Goal: Task Accomplishment & Management: Use online tool/utility

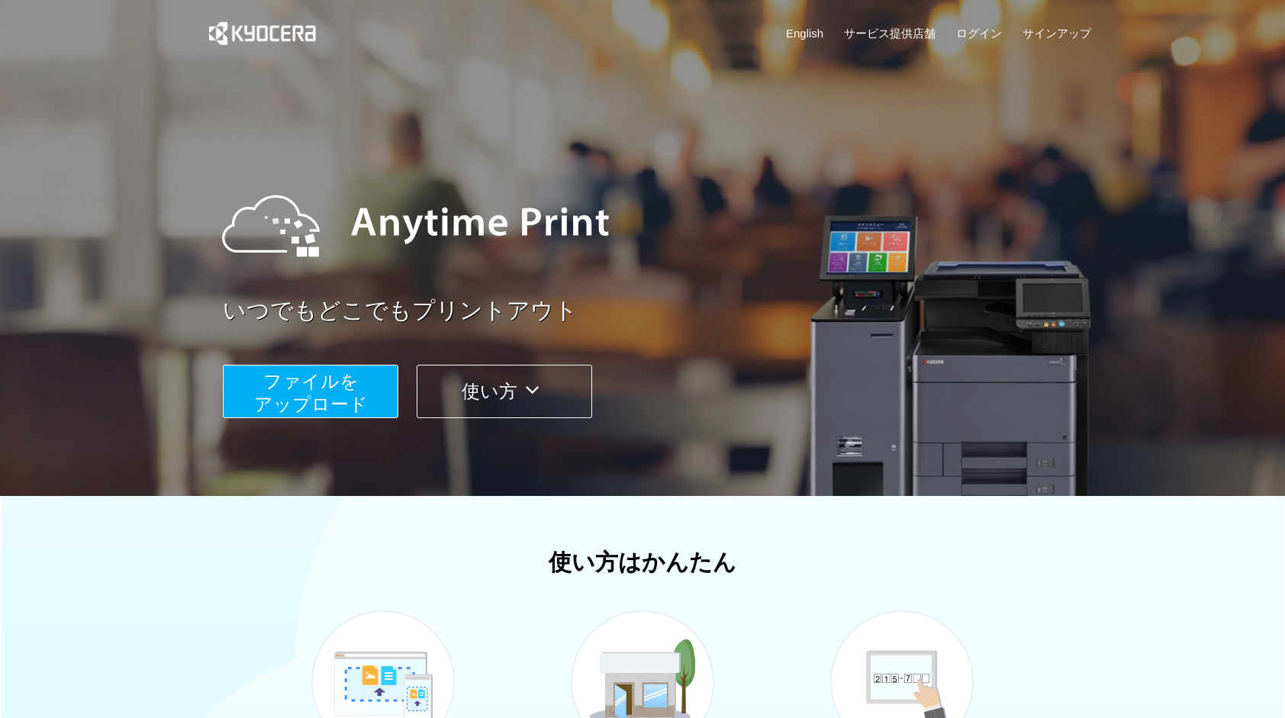
click at [310, 392] on span "ファイルを ​​アップロード" at bounding box center [311, 392] width 114 height 43
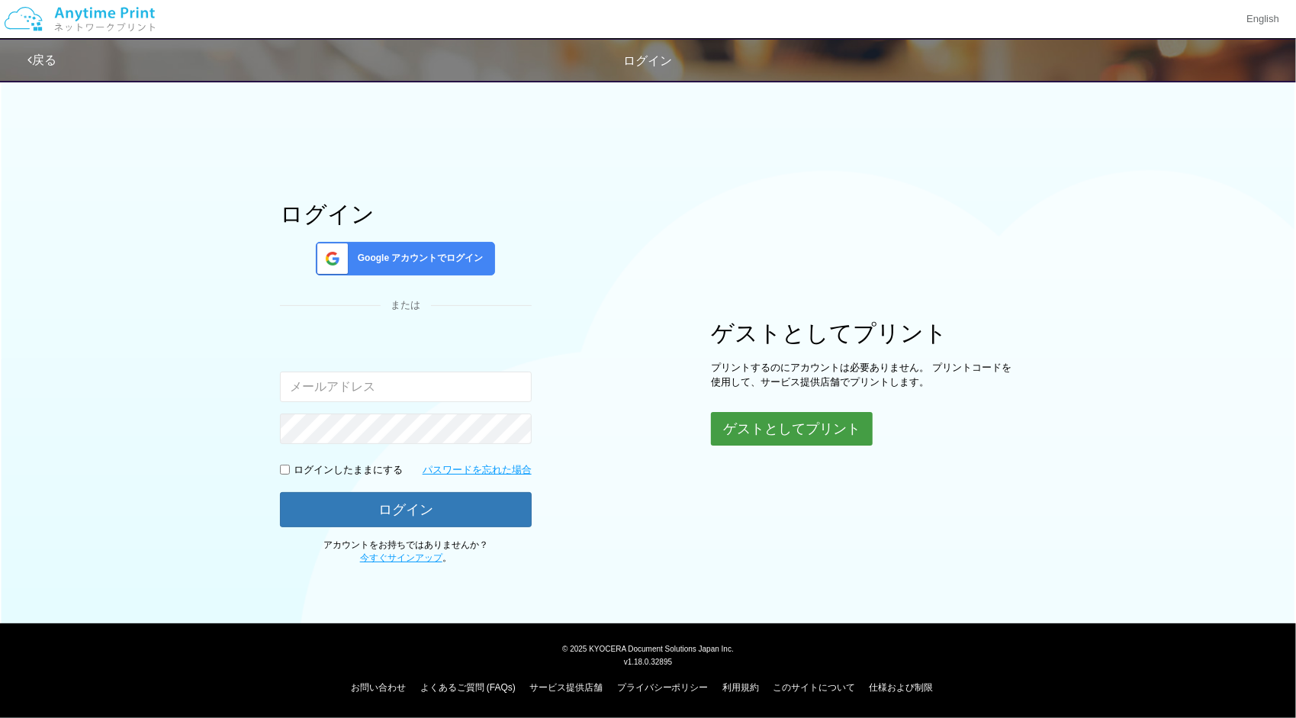
click at [816, 421] on button "ゲストとしてプリント" at bounding box center [792, 429] width 162 height 34
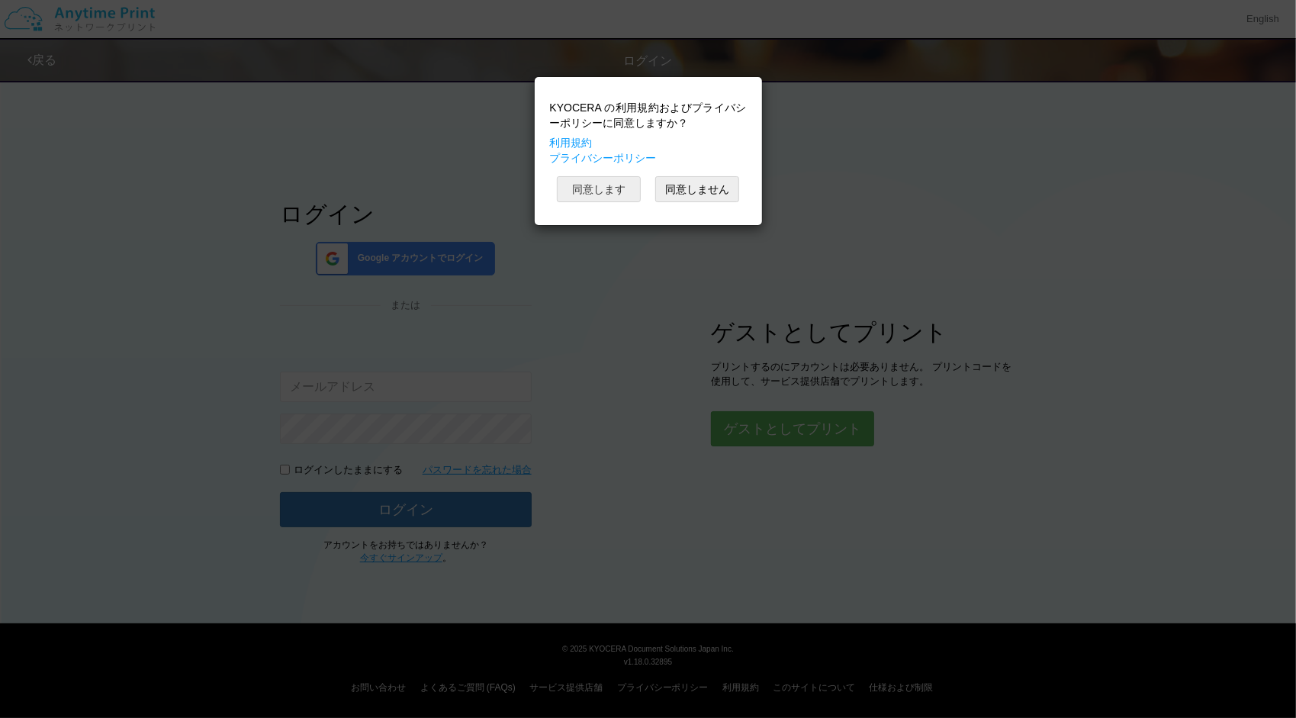
click at [620, 185] on button "同意します" at bounding box center [599, 189] width 84 height 26
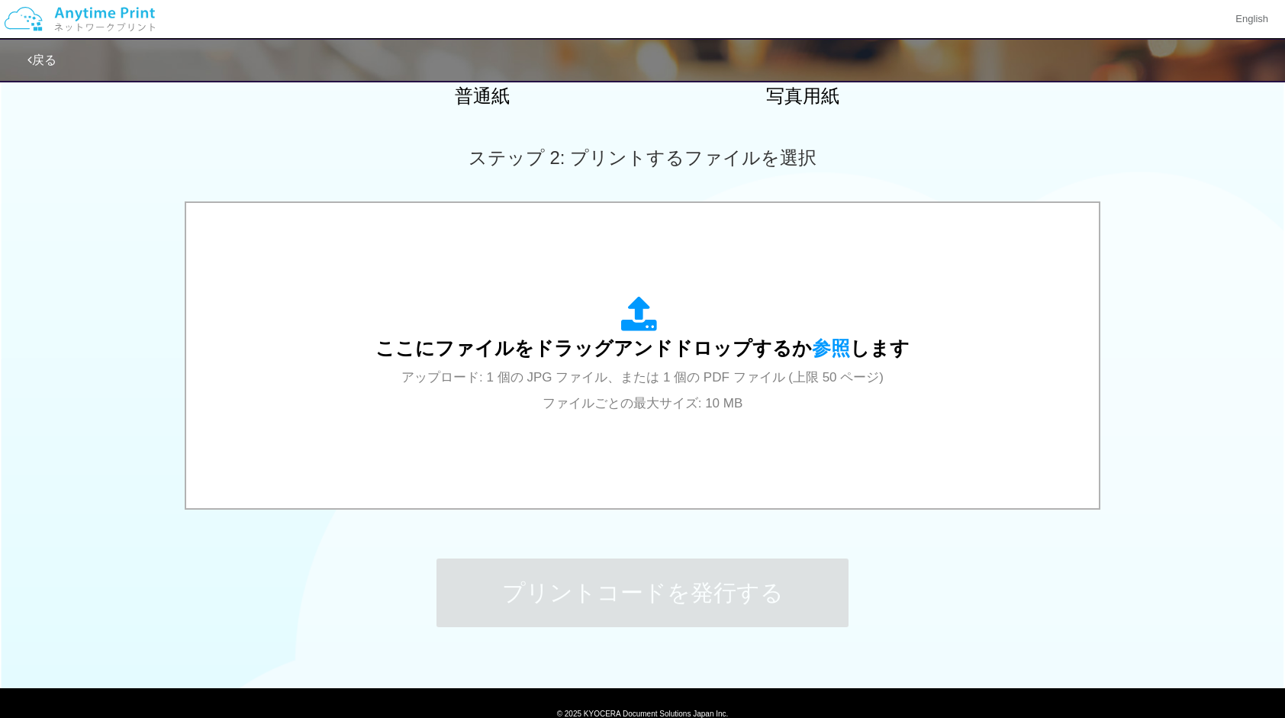
scroll to position [381, 0]
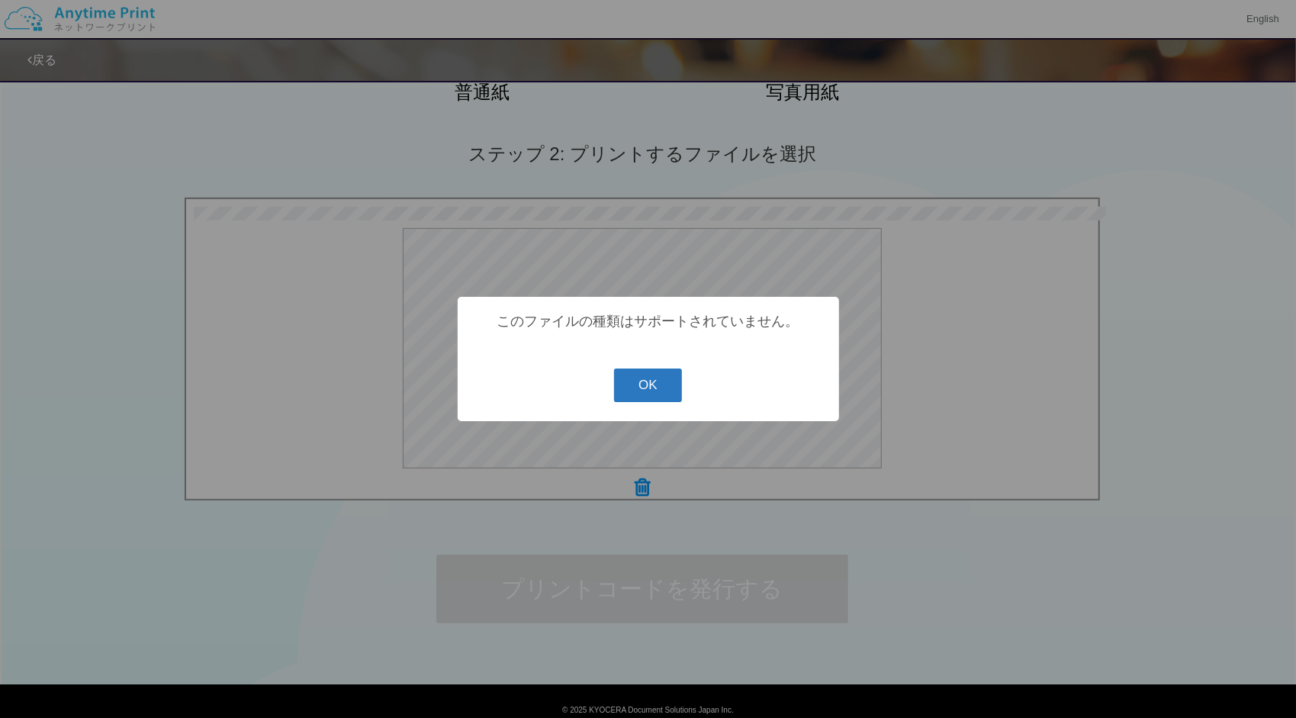
click at [647, 389] on button "OK" at bounding box center [648, 385] width 68 height 34
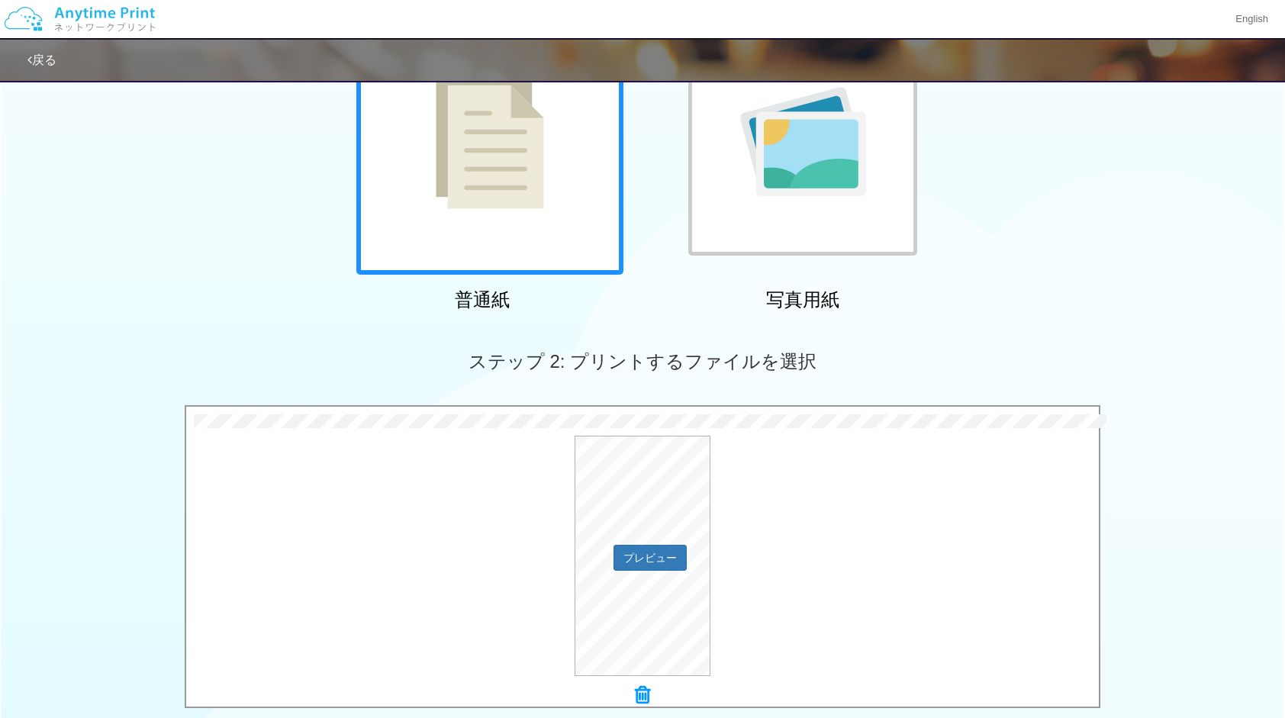
scroll to position [442, 0]
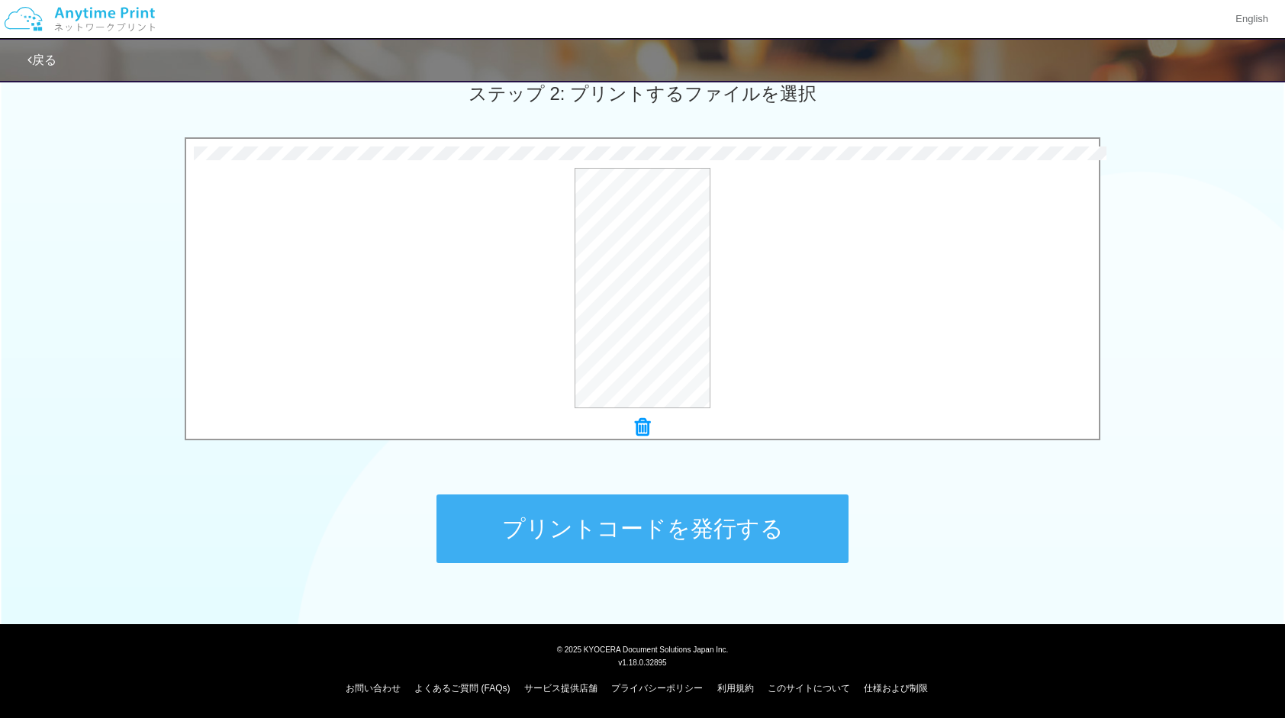
click at [685, 529] on button "プリントコードを発行する" at bounding box center [642, 528] width 412 height 69
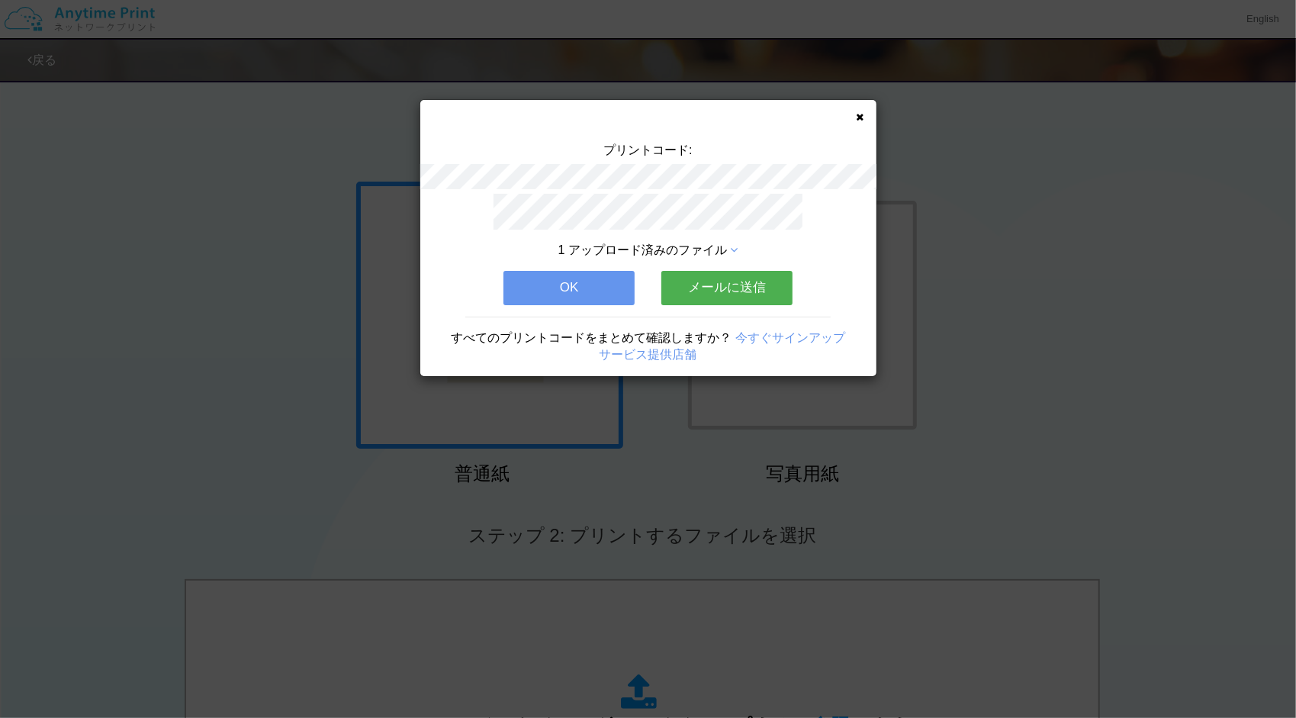
click at [856, 121] on div "プリントコード: 1 アップロード済みのファイル OK メールに送信 すべてのプリントコードをまとめて確認しますか？ 今すぐサインアップ サービス提供店舗" at bounding box center [648, 238] width 456 height 276
click at [860, 121] on icon at bounding box center [861, 117] width 8 height 10
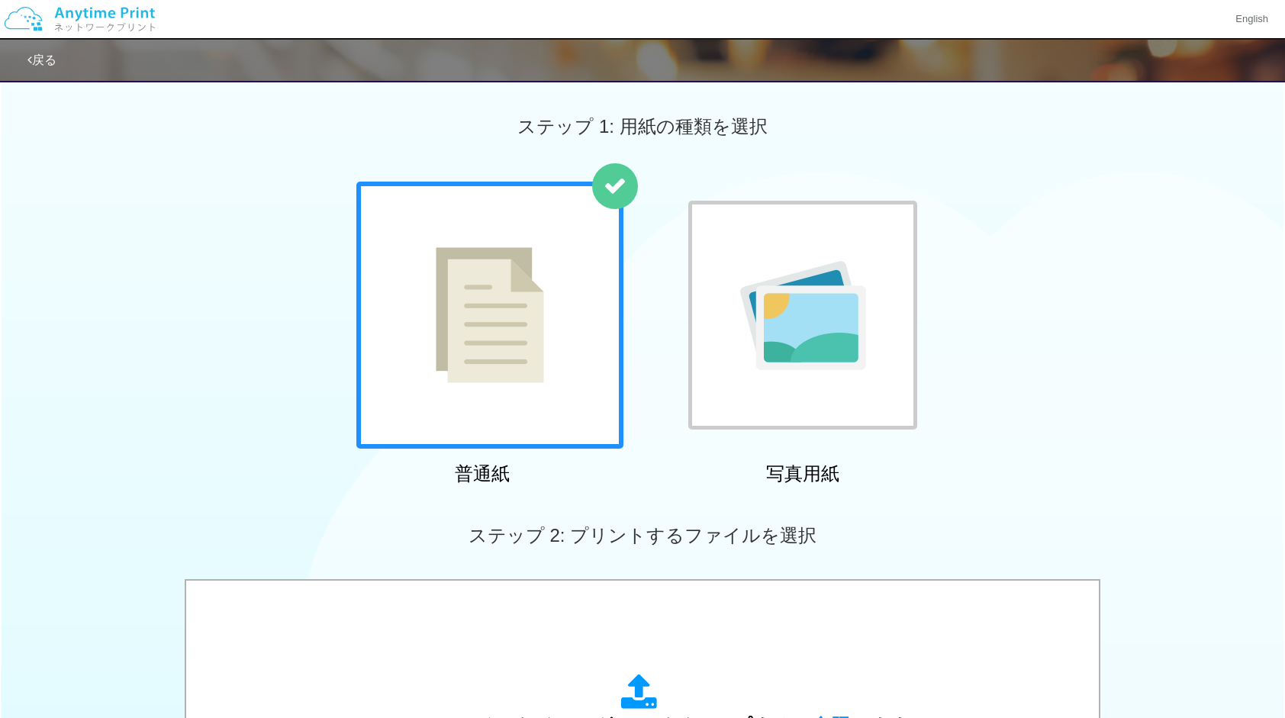
click at [1116, 352] on div "普通紙 写真用紙" at bounding box center [642, 337] width 1285 height 310
